Goal: Task Accomplishment & Management: Manage account settings

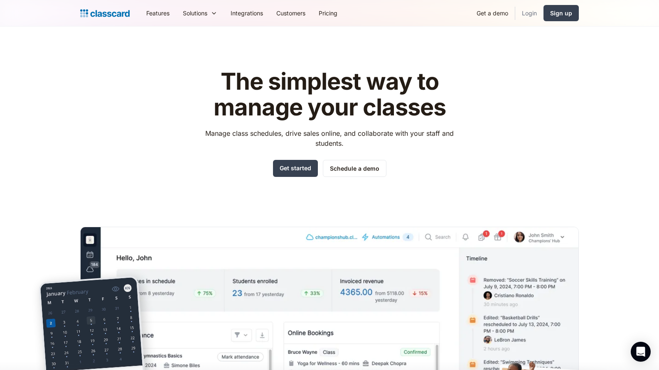
click at [536, 11] on link "Login" at bounding box center [529, 13] width 28 height 19
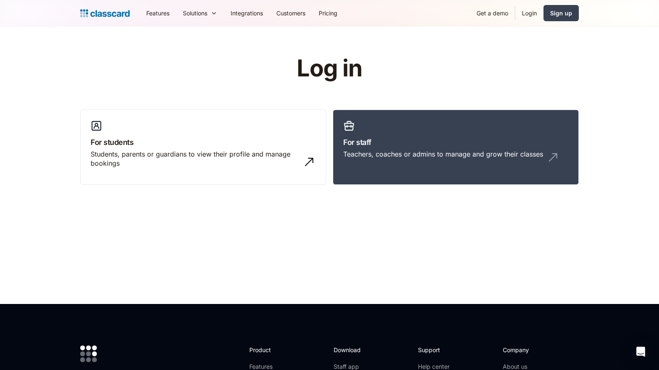
click at [529, 12] on link "Login" at bounding box center [529, 13] width 28 height 19
click at [532, 13] on link "Login" at bounding box center [529, 13] width 28 height 19
click at [399, 134] on link "For staff Teachers, coaches or admins to manage and grow their classes" at bounding box center [456, 148] width 246 height 76
